Goal: Task Accomplishment & Management: Manage account settings

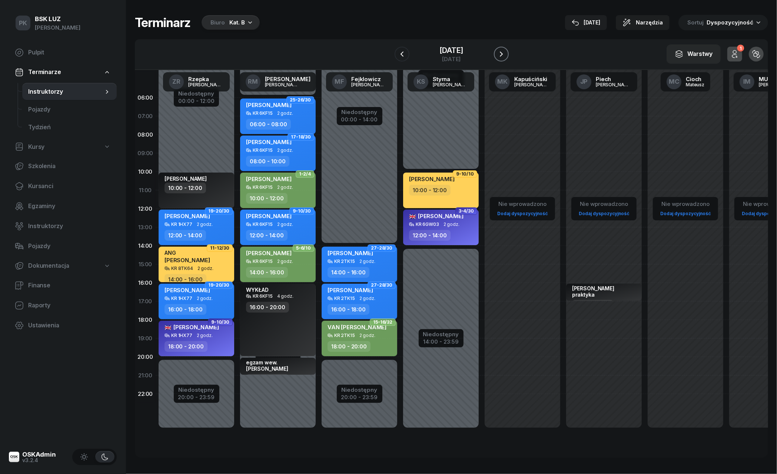
click at [497, 51] on button "button" at bounding box center [501, 54] width 15 height 15
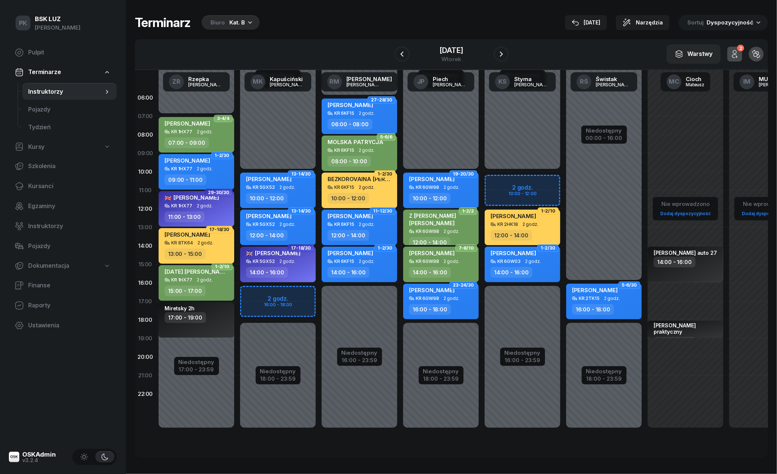
click at [215, 21] on div "Biuro" at bounding box center [218, 22] width 14 height 9
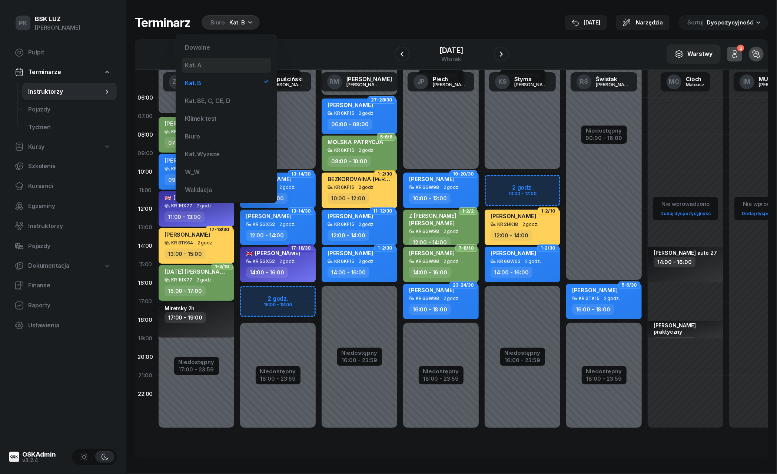
click at [217, 70] on div "Kat. A" at bounding box center [226, 65] width 89 height 15
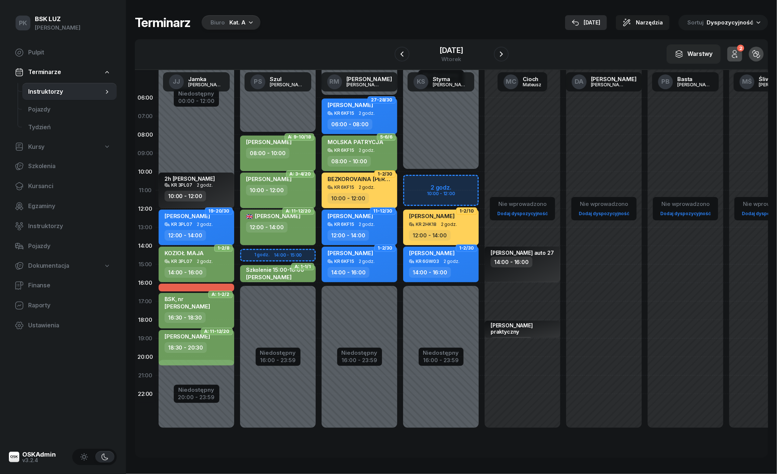
click at [579, 20] on icon "button" at bounding box center [575, 22] width 7 height 7
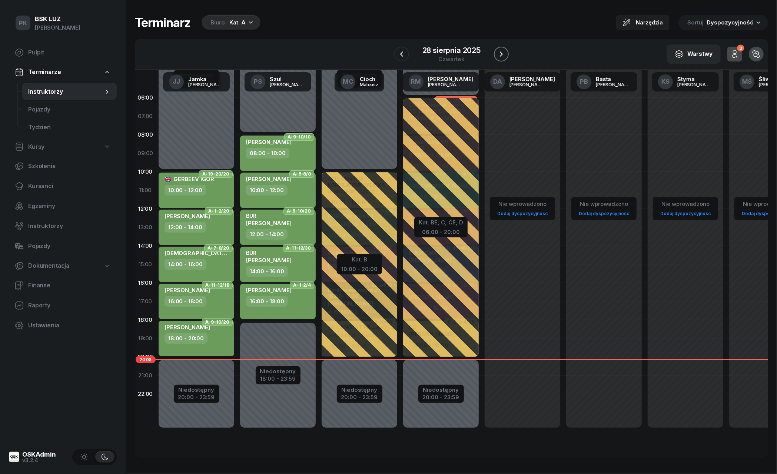
click at [503, 53] on icon "button" at bounding box center [501, 54] width 3 height 5
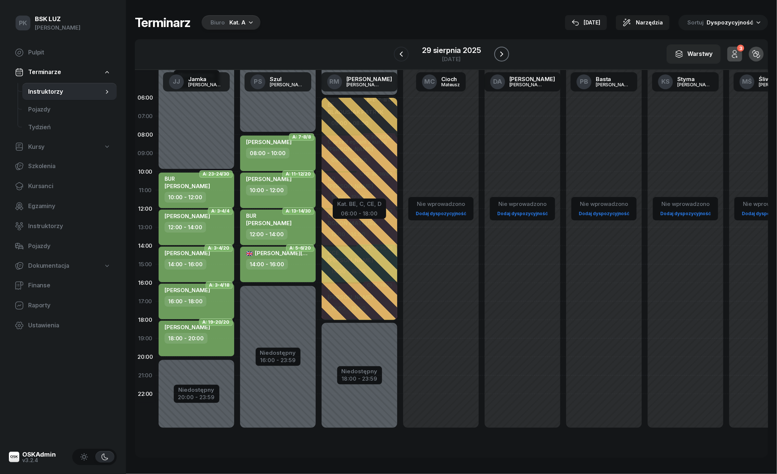
click at [503, 53] on icon "button" at bounding box center [501, 54] width 3 height 5
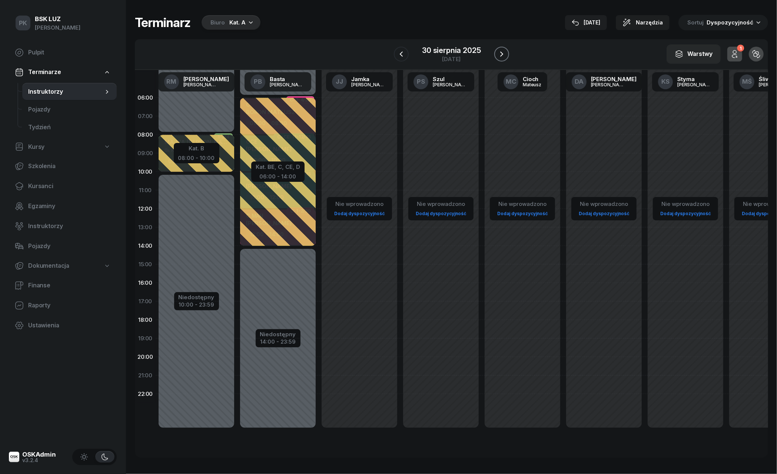
click at [503, 53] on icon "button" at bounding box center [501, 54] width 3 height 5
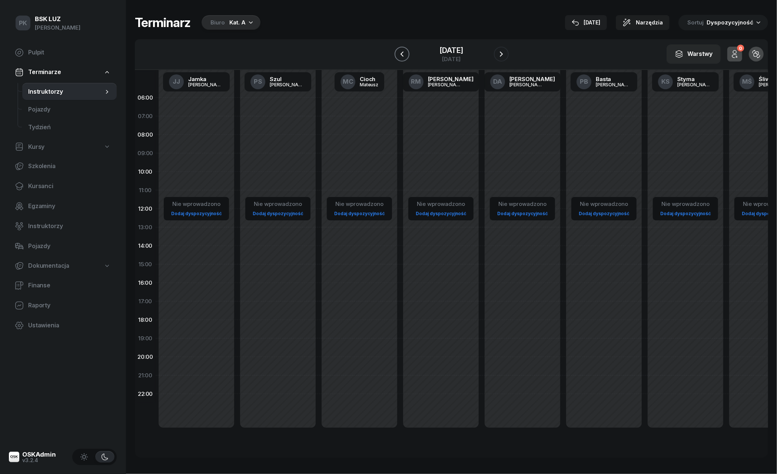
click at [402, 56] on icon "button" at bounding box center [401, 54] width 3 height 5
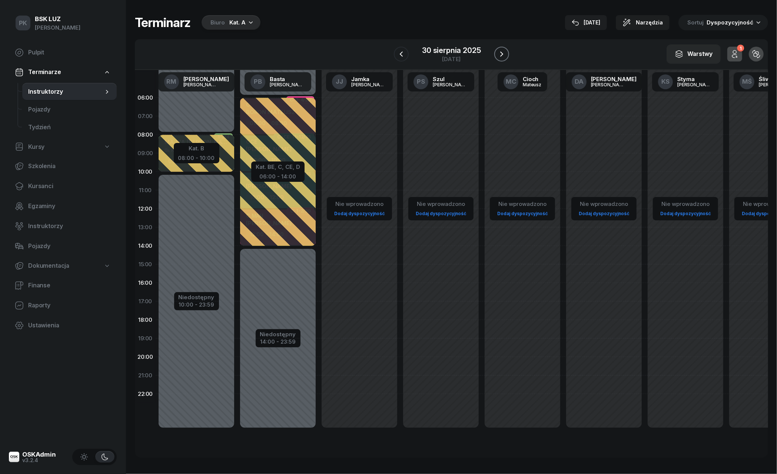
click at [504, 50] on icon "button" at bounding box center [501, 54] width 9 height 9
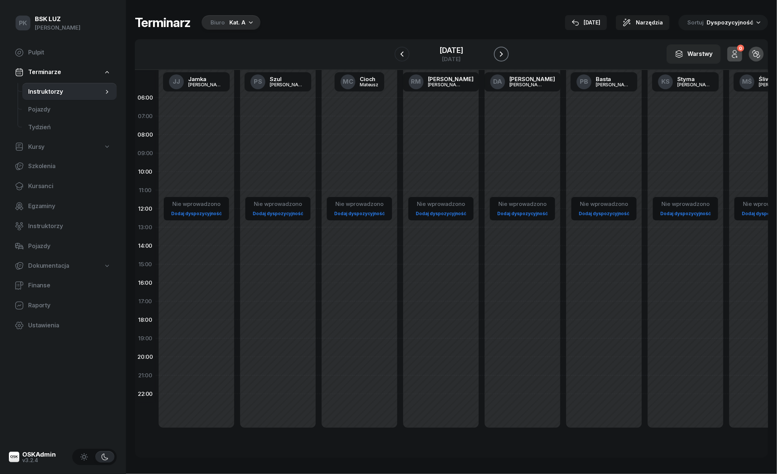
click at [504, 50] on icon "button" at bounding box center [501, 54] width 9 height 9
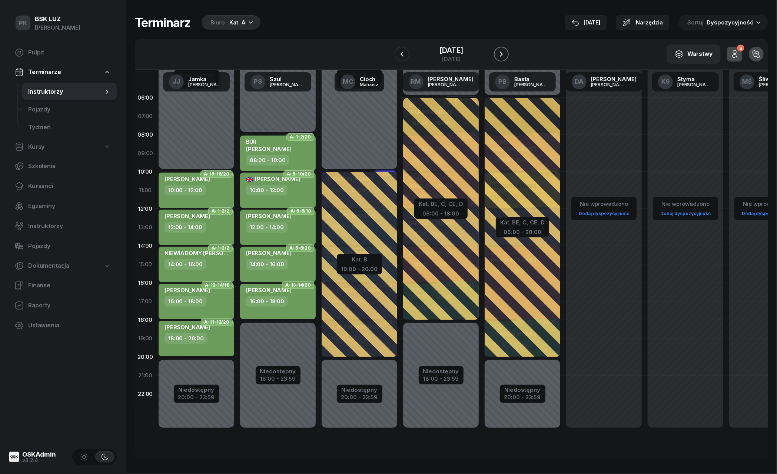
click at [504, 50] on icon "button" at bounding box center [501, 54] width 9 height 9
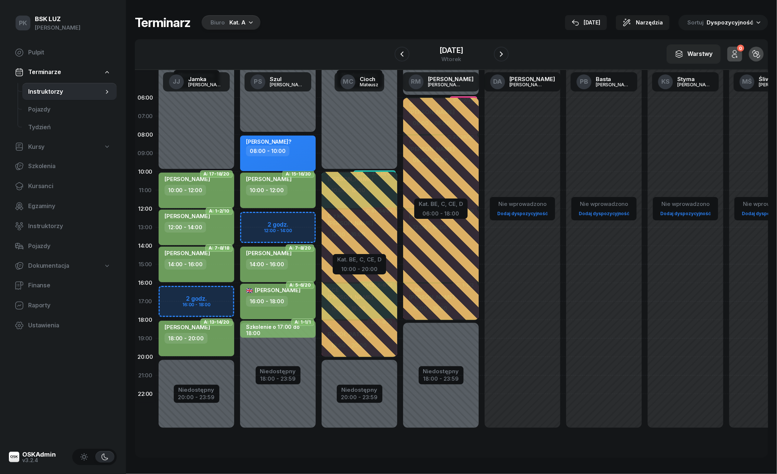
click at [312, 150] on div "[PERSON_NAME]? 08:00 - 10:00" at bounding box center [278, 154] width 76 height 36
select select "08"
select select "10"
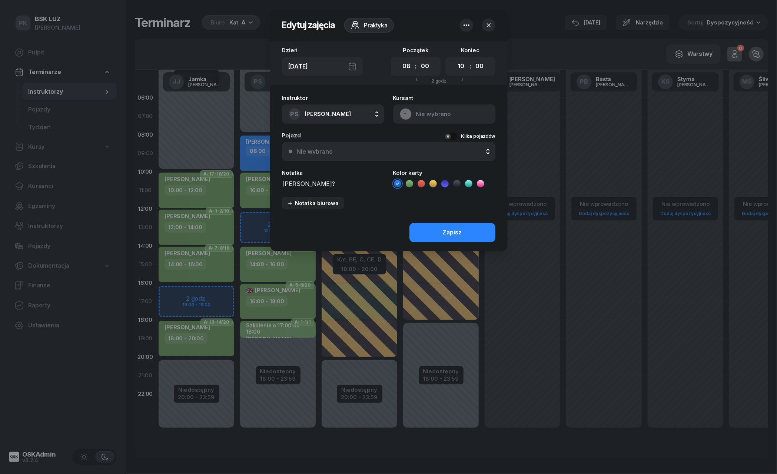
click at [540, 20] on div at bounding box center [388, 237] width 777 height 474
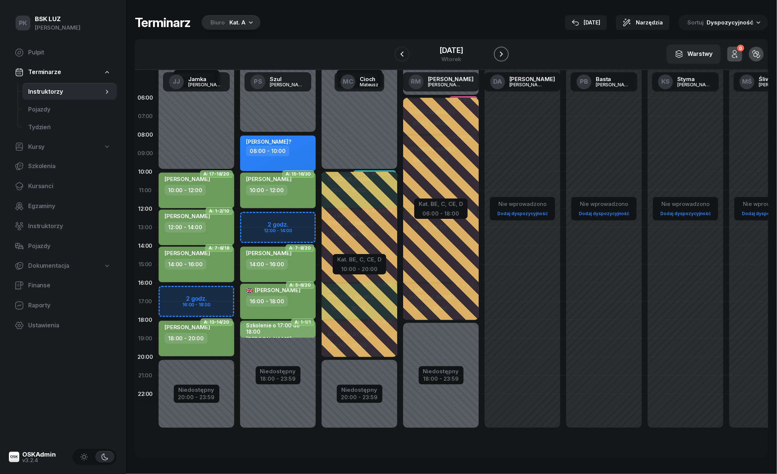
click at [499, 58] on icon "button" at bounding box center [501, 54] width 9 height 9
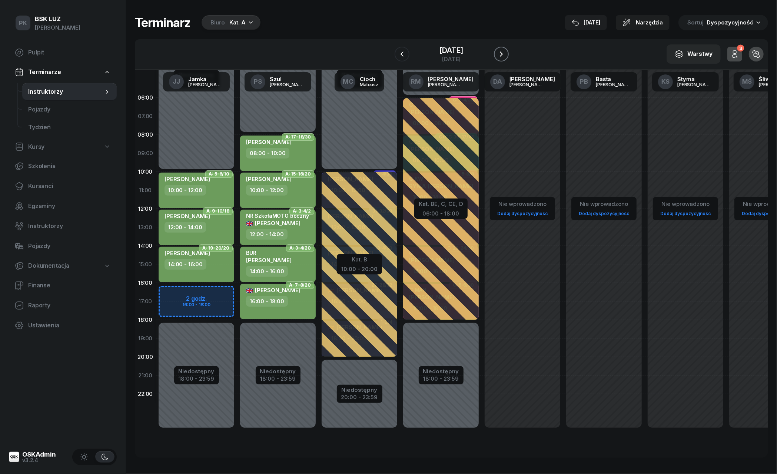
click at [499, 58] on icon "button" at bounding box center [501, 54] width 9 height 9
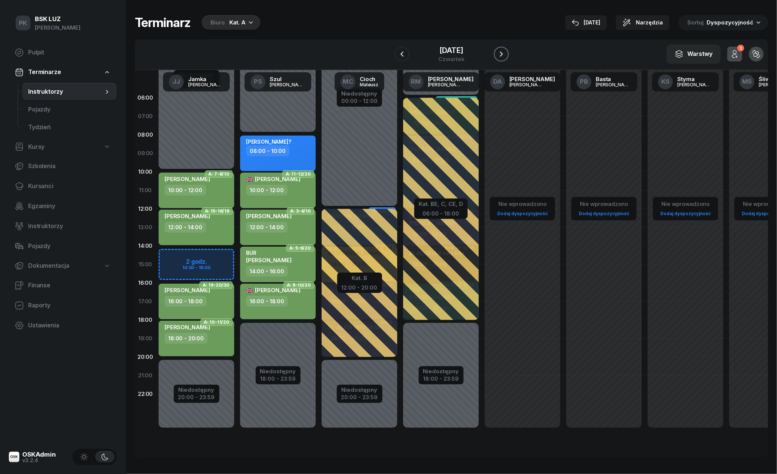
click at [499, 58] on icon "button" at bounding box center [501, 54] width 9 height 9
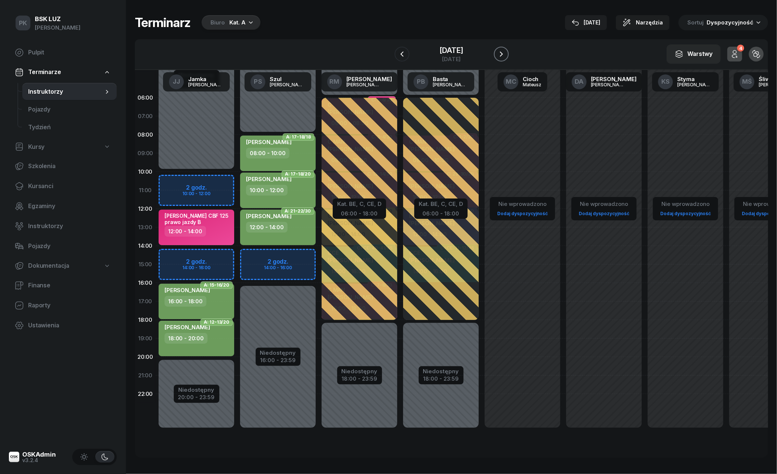
click at [500, 58] on icon "button" at bounding box center [501, 54] width 9 height 9
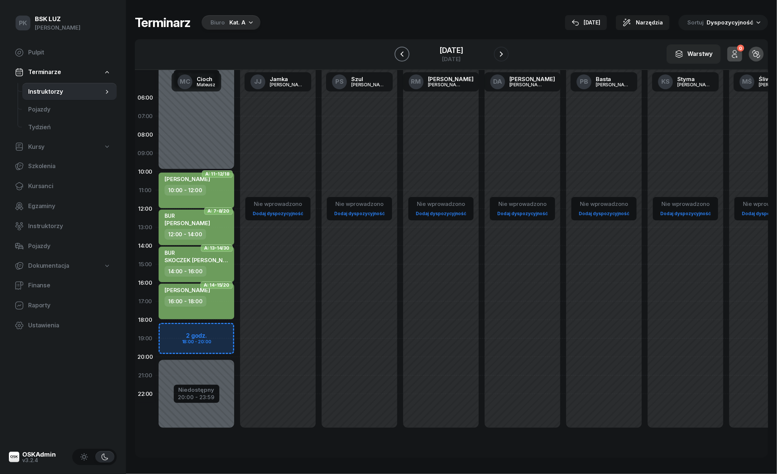
click at [402, 55] on icon "button" at bounding box center [402, 54] width 9 height 9
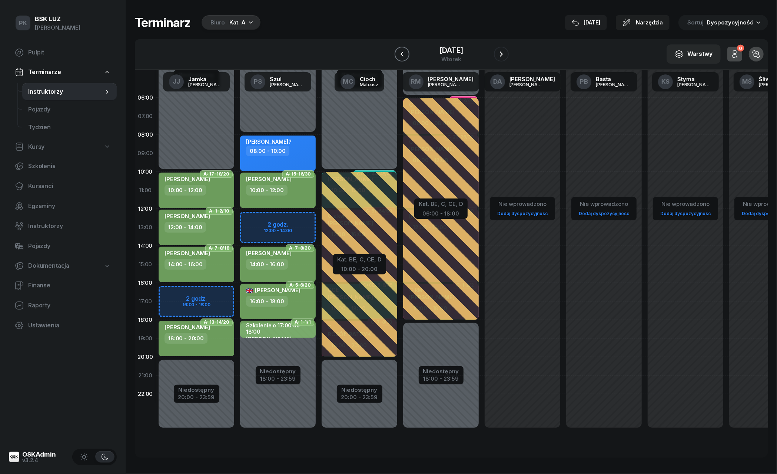
click at [402, 55] on icon "button" at bounding box center [402, 54] width 9 height 9
